Goal: Check status

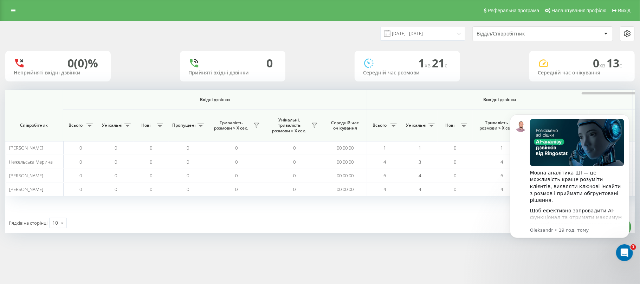
scroll to position [0, 350]
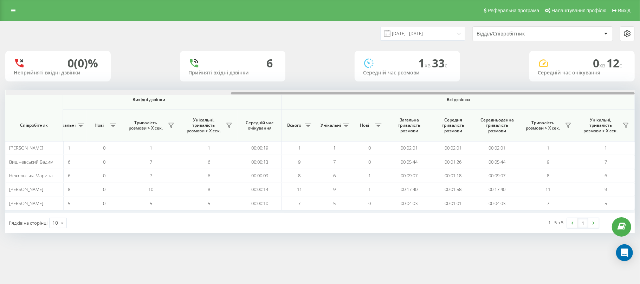
click at [639, 96] on div "[DATE] - [DATE] Відділ/Співробітник 0 (0)% Неприйняті вхідні дзвінки 6 Прийняті…" at bounding box center [320, 134] width 640 height 226
